Goal: Find contact information: Find contact information

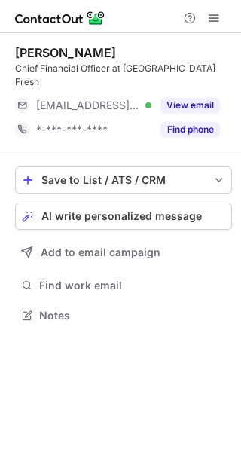
scroll to position [7, 8]
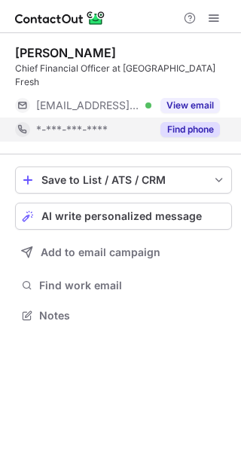
click at [167, 122] on button "Find phone" at bounding box center [189, 129] width 59 height 15
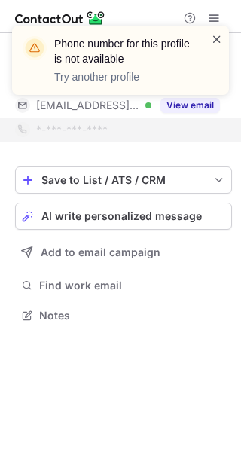
click at [217, 33] on span at bounding box center [217, 39] width 12 height 15
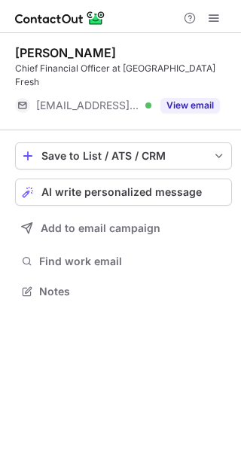
click at [206, 89] on div "Phone number for this profile is not available Try another profile" at bounding box center [120, 60] width 217 height 69
click at [206, 98] on button "View email" at bounding box center [189, 105] width 59 height 15
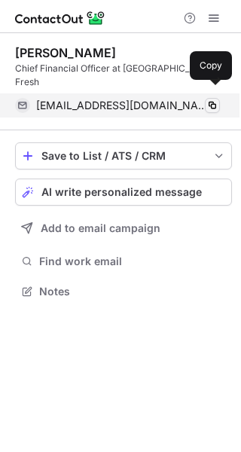
click at [210, 99] on span at bounding box center [212, 105] width 12 height 12
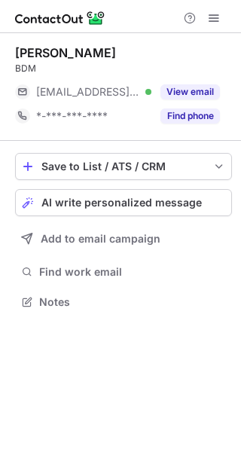
scroll to position [7, 8]
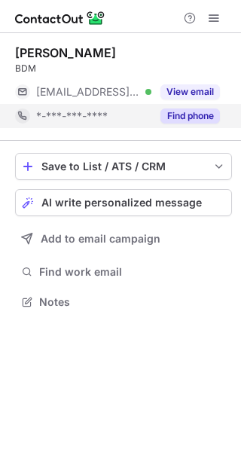
click at [207, 124] on div "Find phone" at bounding box center [185, 116] width 69 height 24
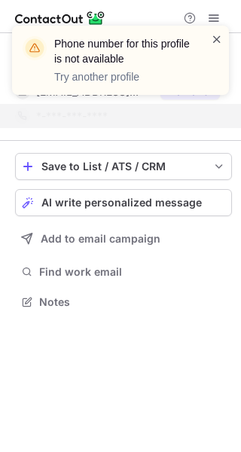
click at [215, 39] on span at bounding box center [217, 39] width 12 height 15
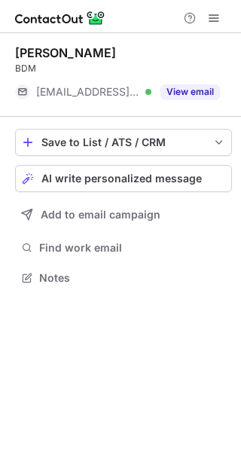
scroll to position [267, 241]
click at [12, 94] on div "notification timer" at bounding box center [12, 93] width 0 height 4
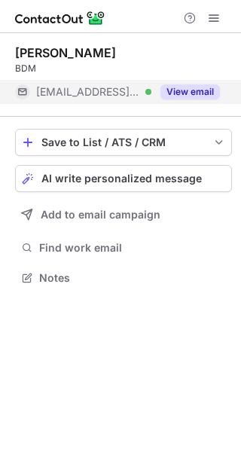
click at [203, 97] on button "View email" at bounding box center [189, 91] width 59 height 15
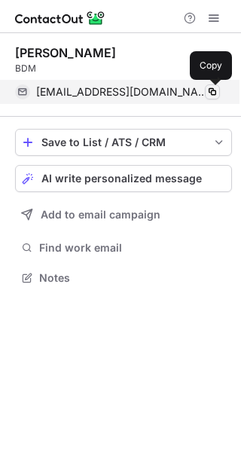
click at [213, 89] on span at bounding box center [212, 92] width 12 height 12
click at [213, 88] on span at bounding box center [212, 92] width 12 height 12
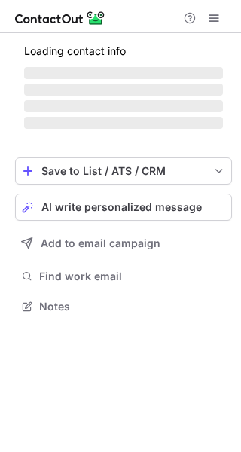
scroll to position [7, 8]
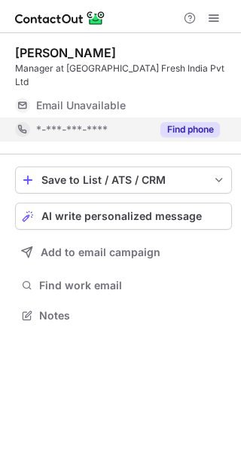
click at [185, 122] on button "Find phone" at bounding box center [189, 129] width 59 height 15
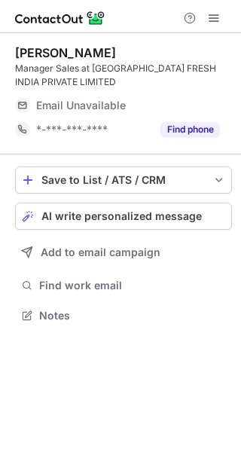
scroll to position [304, 241]
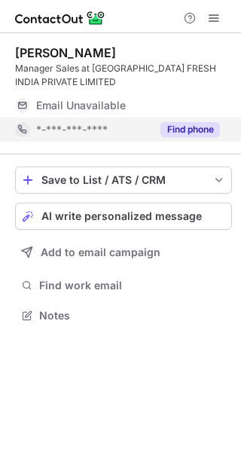
click at [182, 134] on button "Find phone" at bounding box center [189, 129] width 59 height 15
